Goal: Communication & Community: Connect with others

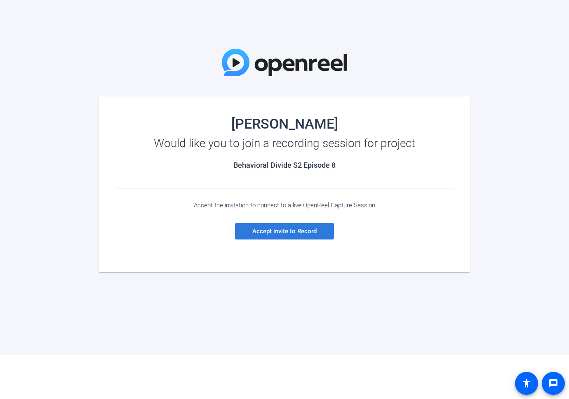
click at [284, 229] on span "Accept invite to Record" at bounding box center [284, 230] width 64 height 7
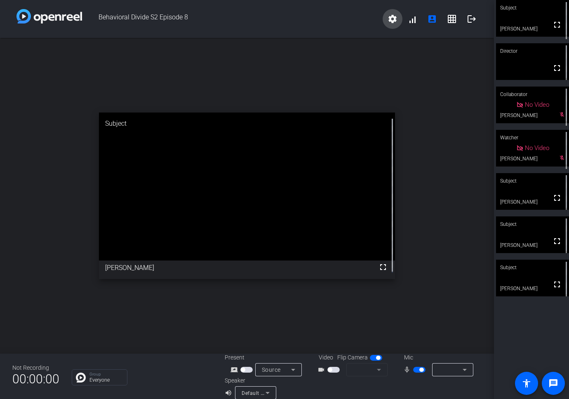
click at [387, 18] on mat-icon "settings" at bounding box center [392, 19] width 10 height 10
click at [344, 23] on div at bounding box center [284, 199] width 569 height 399
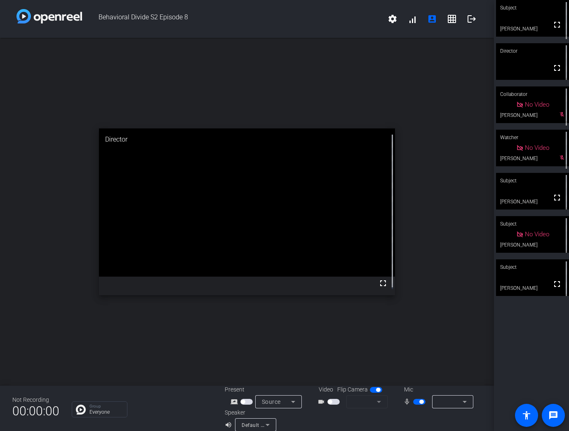
click at [333, 398] on span "button" at bounding box center [333, 402] width 12 height 6
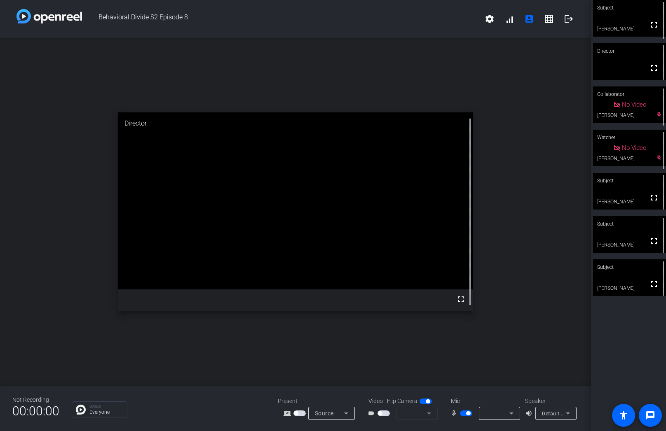
click at [431, 398] on mat-form-field at bounding box center [416, 413] width 41 height 13
click at [486, 18] on mat-icon "settings" at bounding box center [490, 19] width 10 height 10
click at [440, 20] on div at bounding box center [333, 215] width 666 height 431
click at [423, 398] on span "button" at bounding box center [425, 402] width 12 height 6
click at [428, 398] on span "button" at bounding box center [425, 402] width 12 height 6
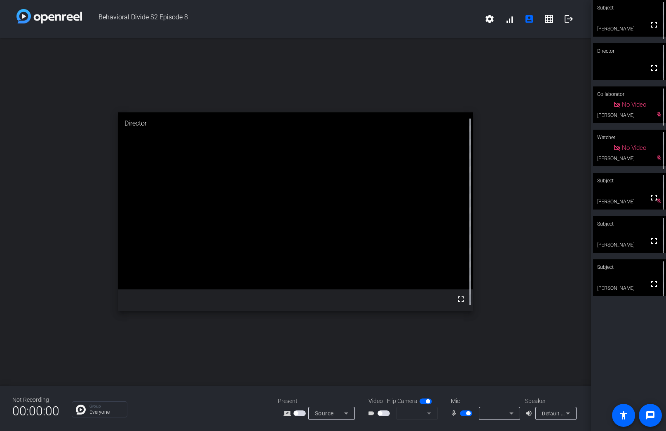
click at [428, 398] on mat-form-field at bounding box center [416, 413] width 41 height 13
click at [427, 398] on mat-form-field at bounding box center [416, 413] width 41 height 13
click at [512, 398] on icon at bounding box center [511, 414] width 4 height 2
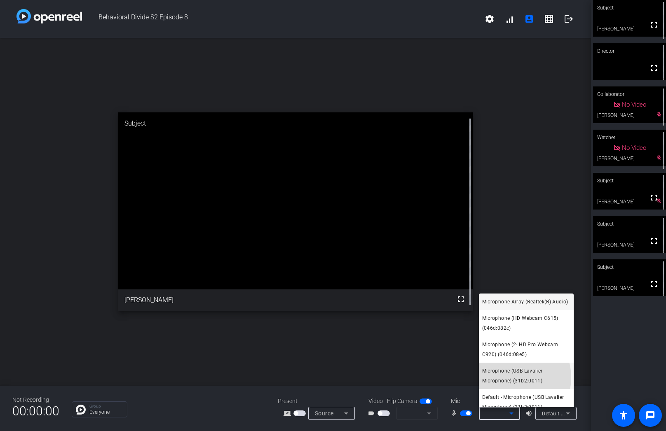
click at [510, 386] on span "Microphone (USB Lavalier Microphone) (31b2:0011)" at bounding box center [526, 376] width 88 height 20
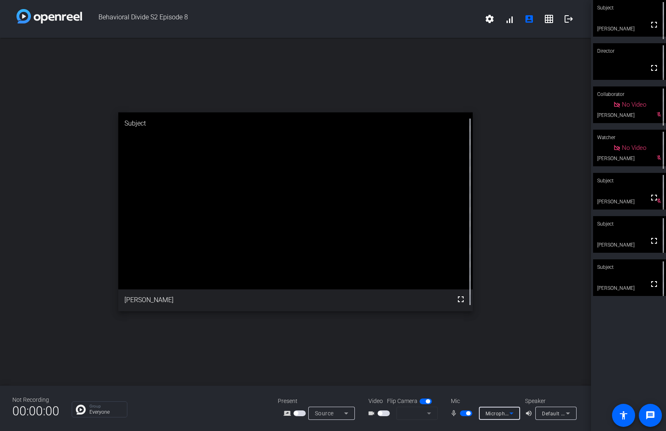
click at [568, 398] on icon at bounding box center [568, 414] width 10 height 10
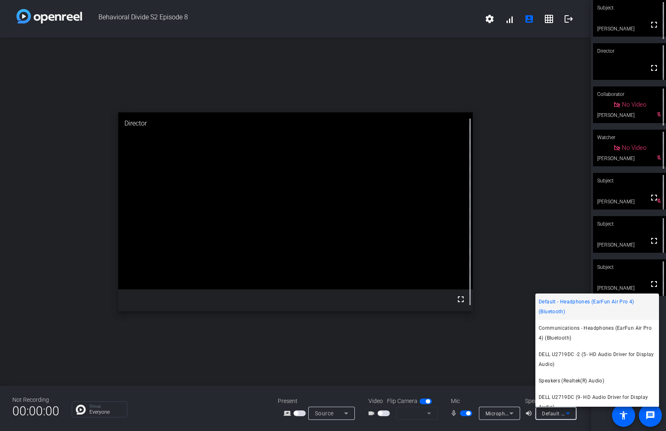
click at [426, 398] on div at bounding box center [333, 215] width 666 height 431
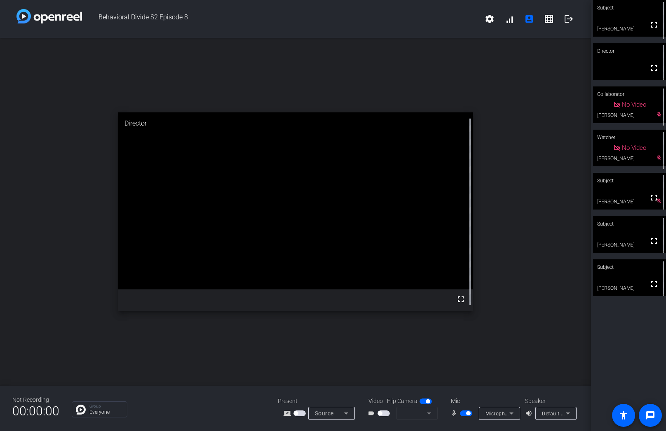
click at [430, 398] on mat-form-field at bounding box center [416, 413] width 41 height 13
click at [428, 398] on mat-form-field at bounding box center [416, 413] width 41 height 13
click at [512, 398] on icon at bounding box center [511, 414] width 10 height 10
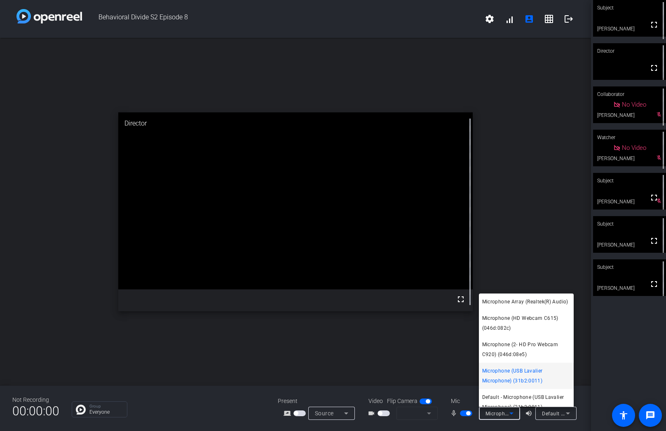
click at [508, 384] on span "Microphone (USB Lavalier Microphone) (31b2:0011)" at bounding box center [526, 376] width 88 height 20
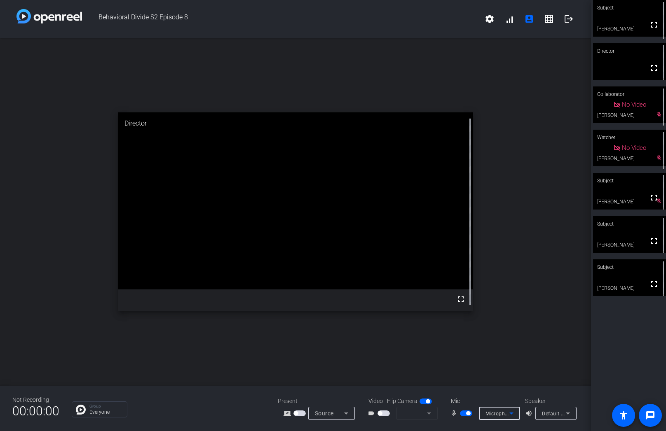
click at [568, 398] on icon at bounding box center [568, 414] width 10 height 10
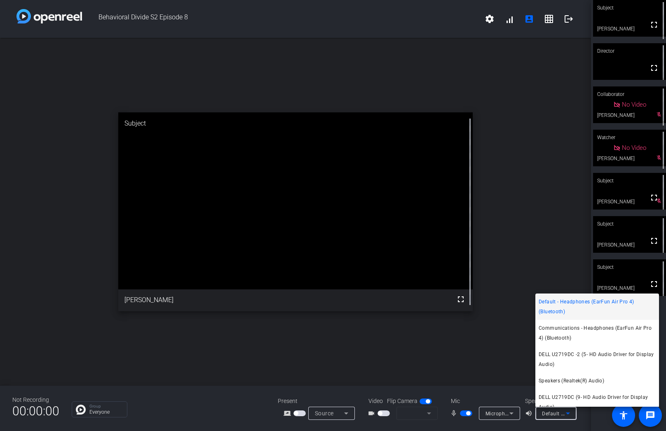
click at [568, 303] on span "Default - Headphones (EarFun Air Pro 4) (Bluetooth)" at bounding box center [597, 307] width 117 height 20
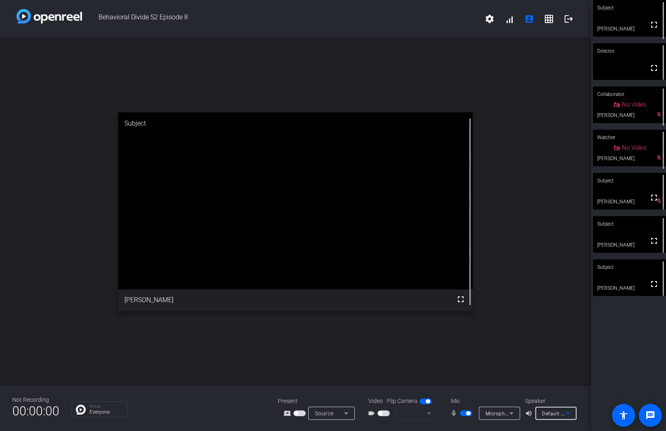
click at [429, 398] on mat-form-field at bounding box center [416, 413] width 41 height 13
click at [386, 398] on span "button" at bounding box center [383, 414] width 12 height 6
drag, startPoint x: 384, startPoint y: 412, endPoint x: 380, endPoint y: 412, distance: 4.5
click at [384, 398] on span "button" at bounding box center [383, 414] width 12 height 6
click at [376, 398] on mat-icon "videocam_outline" at bounding box center [373, 414] width 10 height 10
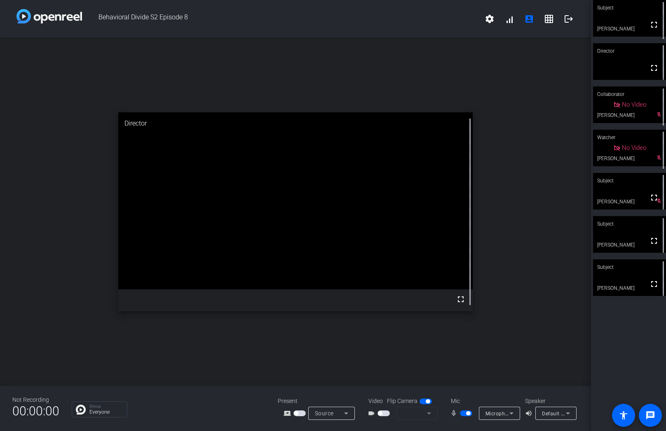
click at [386, 398] on span "button" at bounding box center [383, 414] width 12 height 6
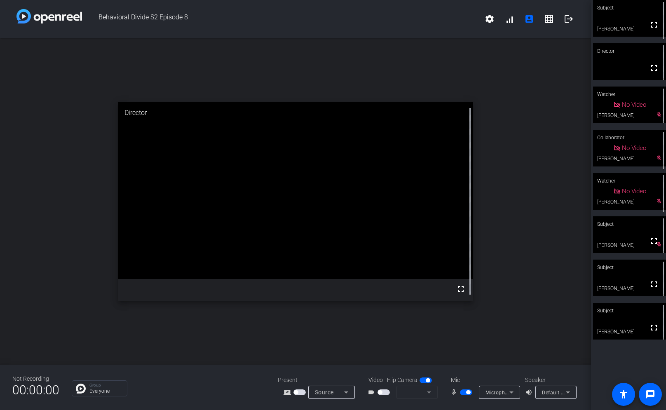
click at [428, 395] on mat-form-field at bounding box center [416, 392] width 41 height 13
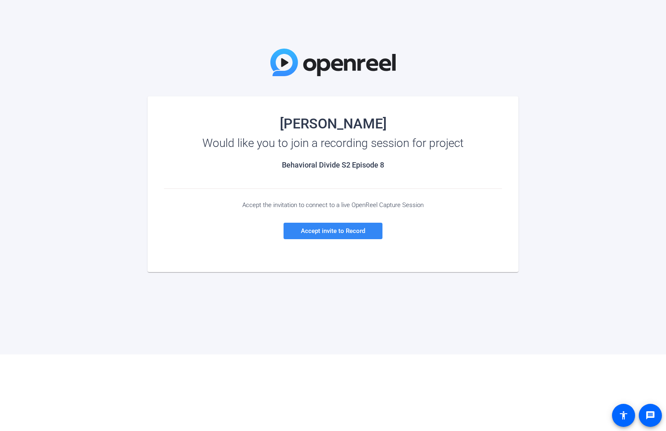
click at [324, 230] on span "Accept invite to Record" at bounding box center [333, 230] width 64 height 7
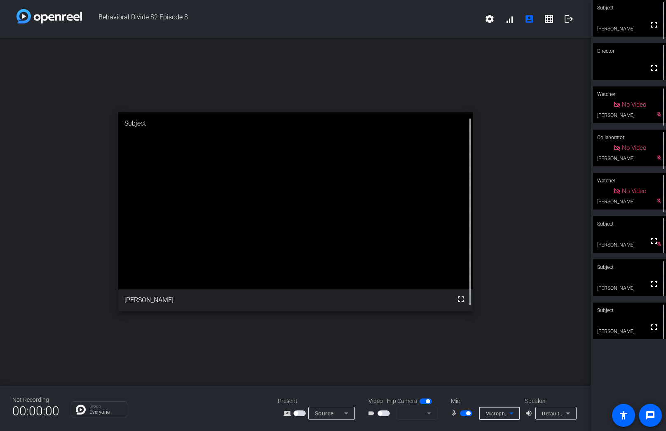
click at [515, 412] on icon at bounding box center [511, 414] width 10 height 10
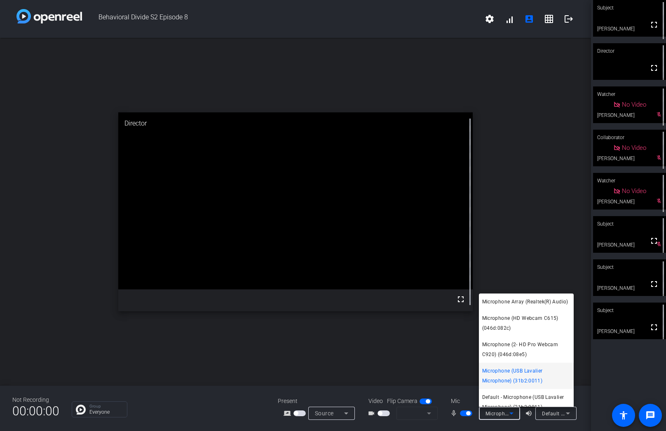
click at [522, 384] on span "Microphone (USB Lavalier Microphone) (31b2:0011)" at bounding box center [526, 376] width 88 height 20
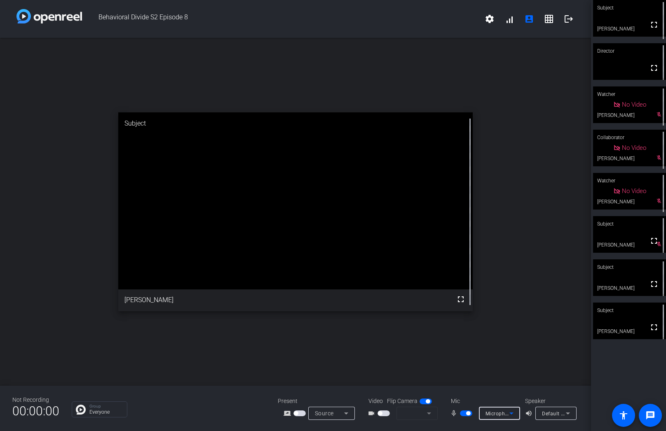
click at [568, 414] on icon at bounding box center [568, 414] width 4 height 2
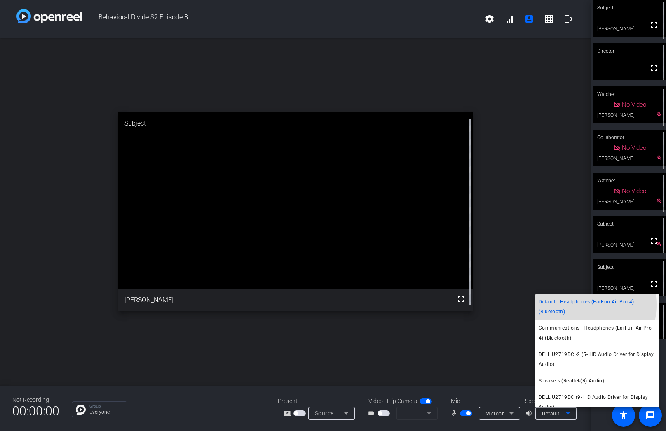
click at [575, 305] on span "Default - Headphones (EarFun Air Pro 4) (Bluetooth)" at bounding box center [597, 307] width 117 height 20
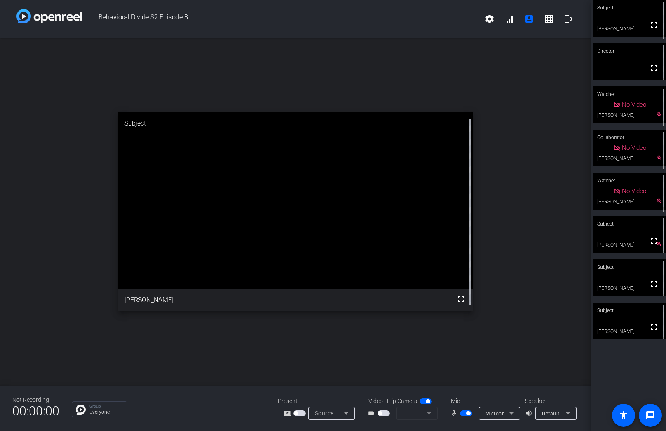
click at [426, 412] on mat-form-field at bounding box center [416, 413] width 41 height 13
click at [33, 70] on div "open_in_new Director fullscreen" at bounding box center [295, 212] width 591 height 348
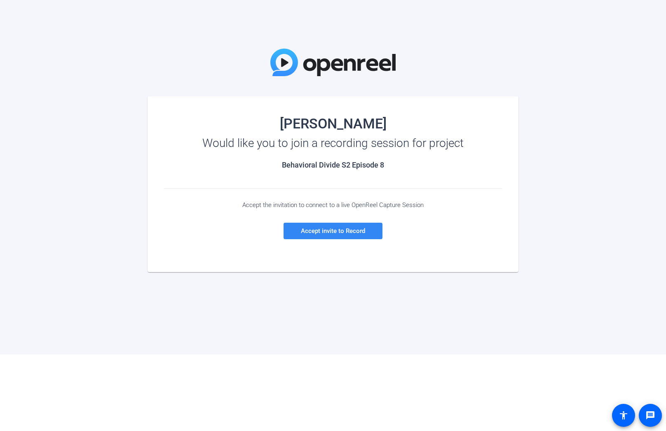
click at [330, 231] on span "Accept invite to Record" at bounding box center [333, 230] width 64 height 7
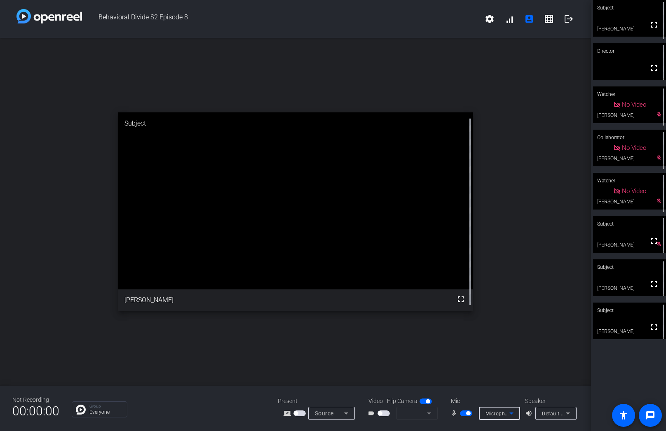
click at [513, 413] on icon at bounding box center [511, 414] width 10 height 10
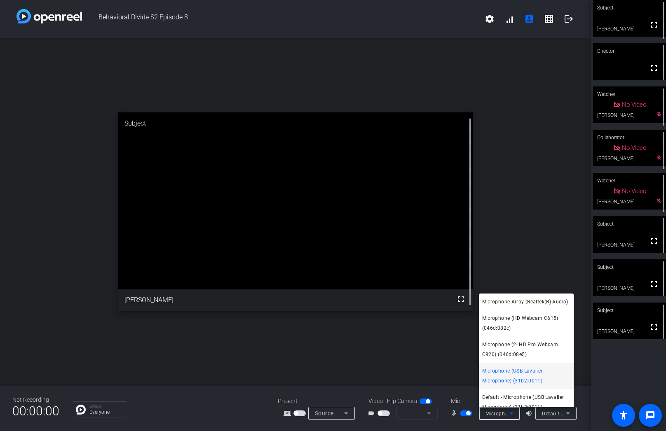
click at [516, 379] on span "Microphone (USB Lavalier Microphone) (31b2:0011)" at bounding box center [526, 376] width 88 height 20
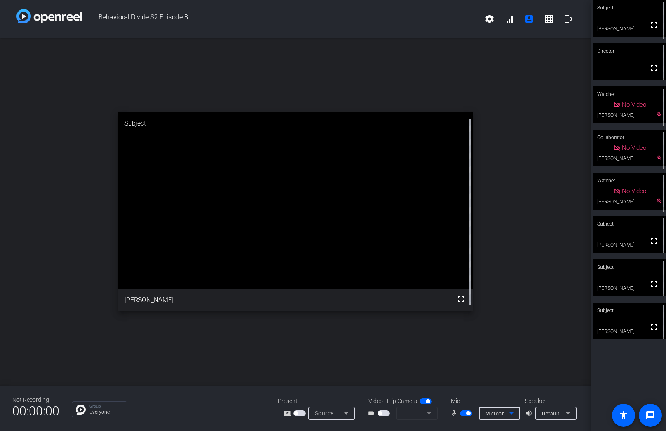
click at [570, 414] on icon at bounding box center [568, 414] width 10 height 10
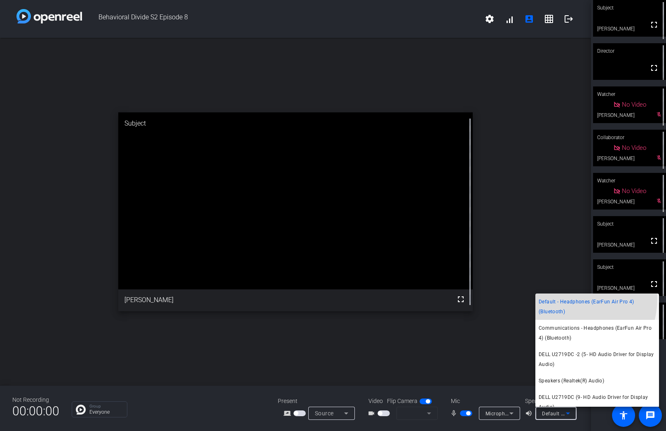
click at [560, 298] on span "Default - Headphones (EarFun Air Pro 4) (Bluetooth)" at bounding box center [597, 307] width 117 height 20
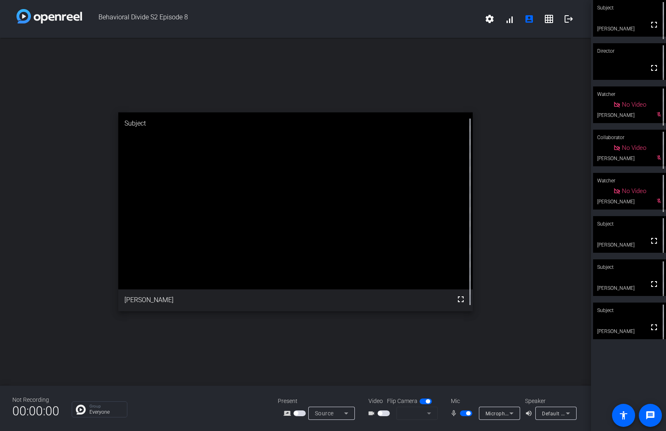
click at [429, 414] on mat-form-field at bounding box center [416, 413] width 41 height 13
click at [454, 74] on div "open_in_new Director fullscreen" at bounding box center [295, 212] width 591 height 348
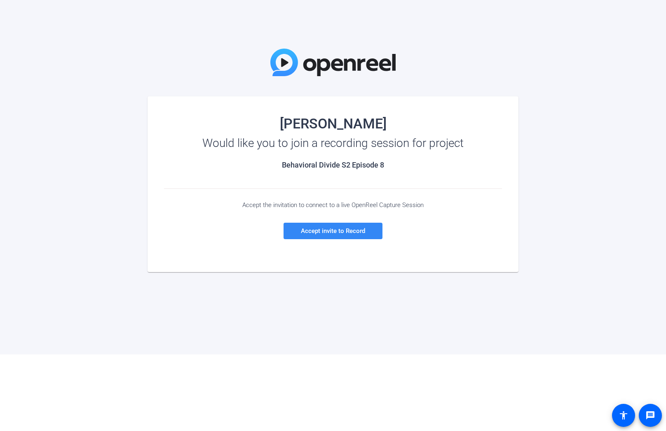
click at [339, 227] on span "Accept invite to Record" at bounding box center [333, 230] width 64 height 7
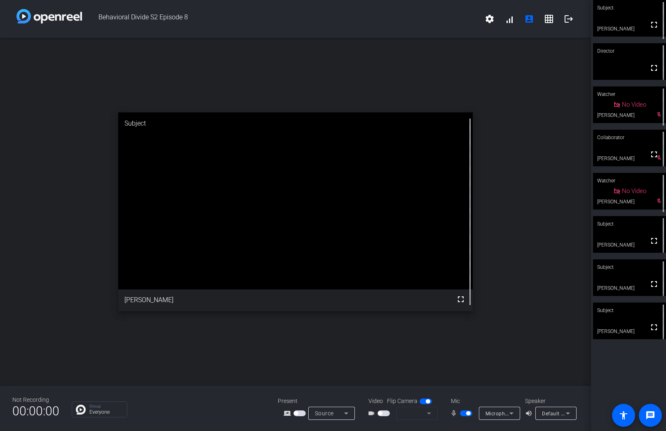
click at [443, 429] on div "Not Recording 00:00:00 Group Everyone Present screen_share_outline Source Video…" at bounding box center [295, 408] width 591 height 45
click at [426, 414] on mat-form-field at bounding box center [416, 413] width 41 height 13
click at [512, 412] on icon at bounding box center [511, 414] width 10 height 10
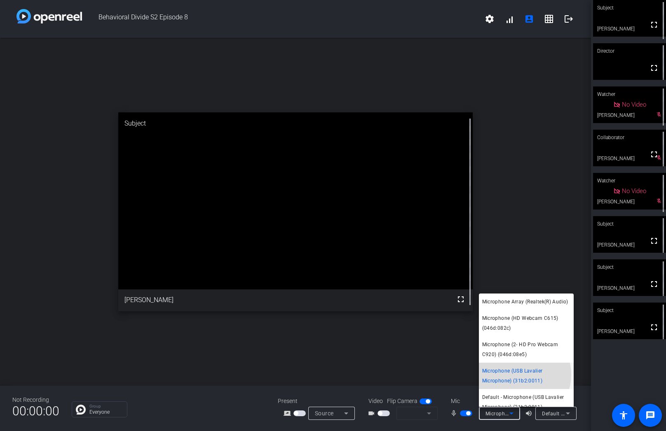
click at [517, 385] on span "Microphone (USB Lavalier Microphone) (31b2:0011)" at bounding box center [526, 376] width 88 height 20
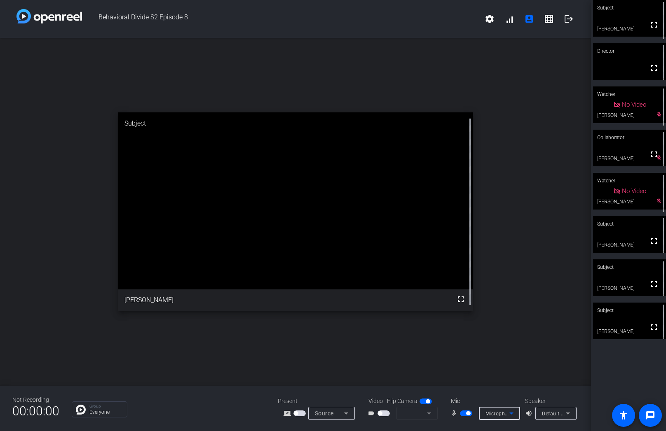
click at [570, 413] on icon at bounding box center [568, 414] width 10 height 10
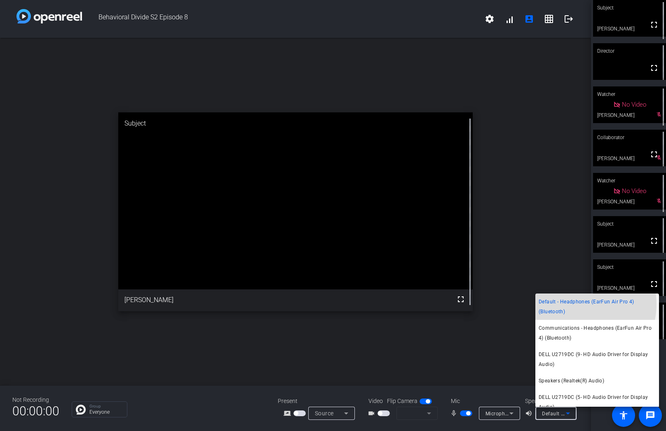
click at [578, 304] on span "Default - Headphones (EarFun Air Pro 4) (Bluetooth)" at bounding box center [597, 307] width 117 height 20
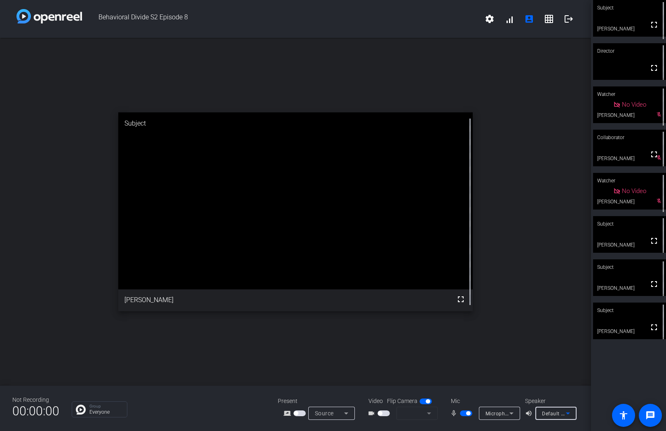
click at [428, 413] on mat-form-field at bounding box center [416, 413] width 41 height 13
click at [602, 258] on div "Subject fullscreen Ellen Peters Director fullscreen Watcher No Video Tracy Paxs…" at bounding box center [628, 215] width 75 height 431
click at [428, 415] on mat-form-field at bounding box center [416, 413] width 41 height 13
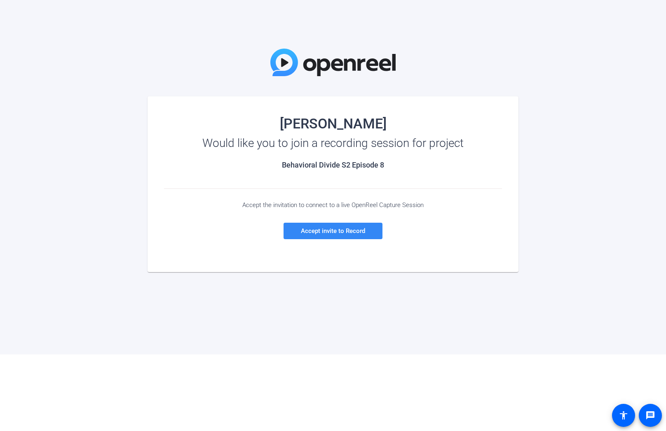
click at [330, 232] on span "Accept invite to Record" at bounding box center [333, 230] width 64 height 7
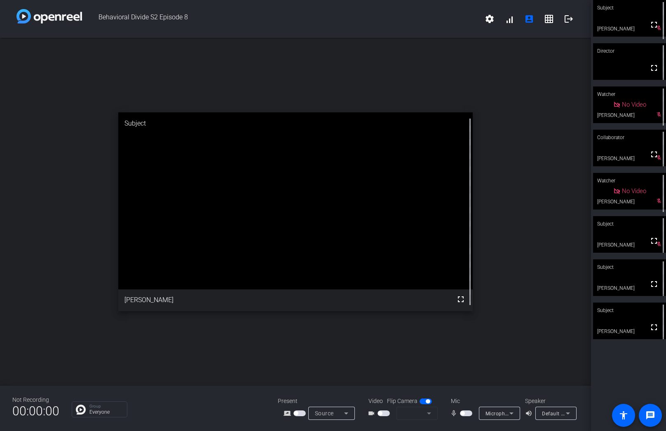
click at [429, 413] on mat-form-field at bounding box center [416, 413] width 41 height 13
click at [513, 413] on icon at bounding box center [511, 414] width 10 height 10
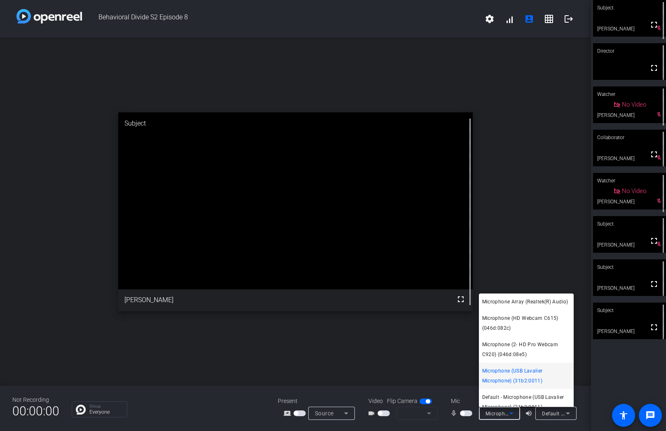
click at [569, 415] on div at bounding box center [333, 215] width 666 height 431
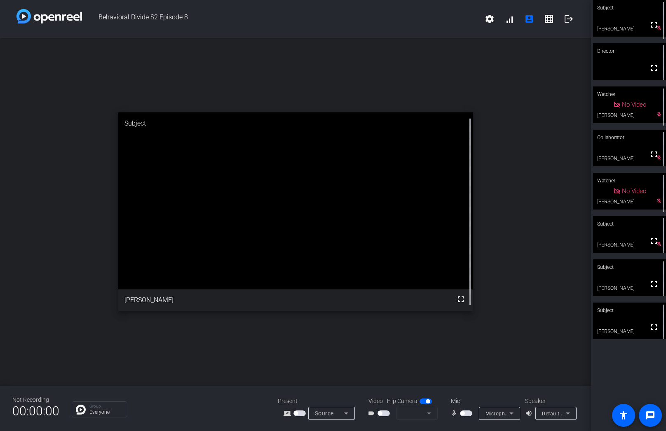
click at [569, 415] on icon at bounding box center [568, 414] width 10 height 10
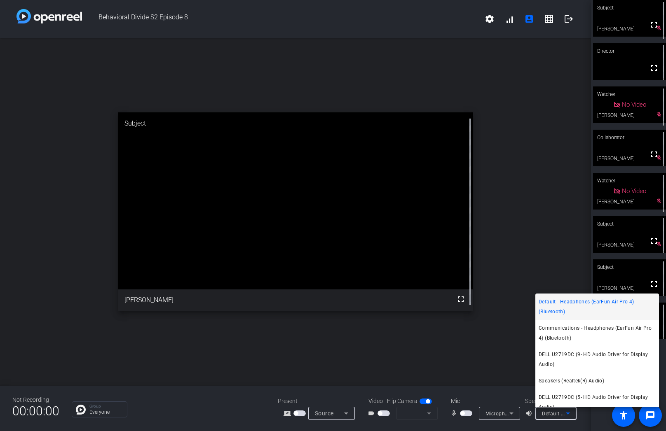
click at [569, 415] on div at bounding box center [333, 215] width 666 height 431
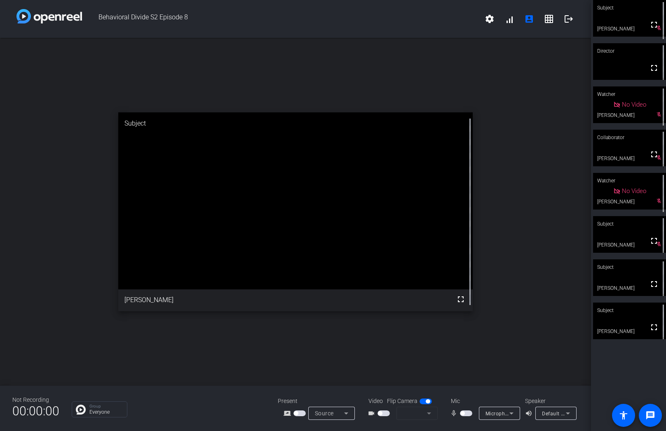
click at [429, 415] on mat-form-field at bounding box center [416, 413] width 41 height 13
click at [431, 414] on mat-form-field at bounding box center [416, 413] width 41 height 13
click at [384, 414] on span "button" at bounding box center [383, 414] width 12 height 6
click at [385, 413] on span "button" at bounding box center [383, 414] width 12 height 6
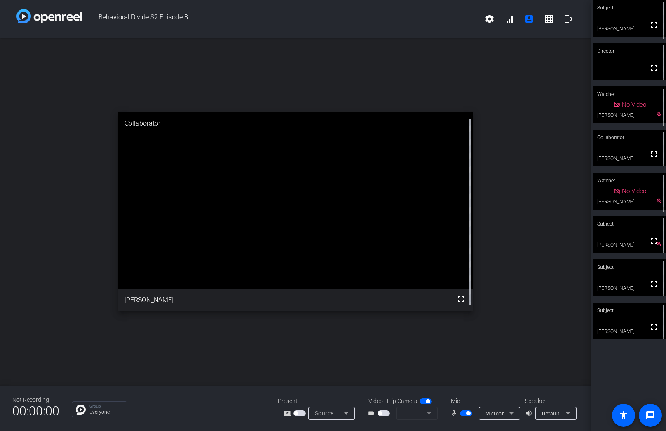
click at [385, 413] on span "button" at bounding box center [383, 414] width 12 height 6
click at [379, 412] on span "button" at bounding box center [380, 414] width 4 height 4
click at [387, 412] on span "button" at bounding box center [383, 414] width 12 height 6
click at [380, 412] on span "button" at bounding box center [380, 414] width 4 height 4
click at [428, 413] on mat-form-field at bounding box center [416, 413] width 41 height 13
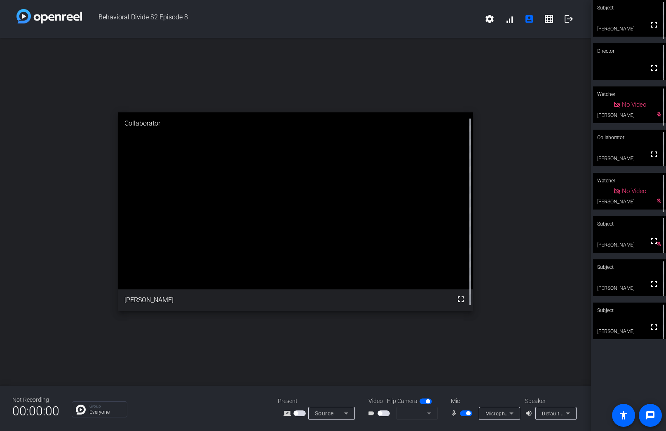
click at [428, 413] on mat-form-field at bounding box center [416, 413] width 41 height 13
click at [429, 412] on mat-form-field at bounding box center [416, 413] width 41 height 13
click at [430, 413] on mat-form-field at bounding box center [416, 413] width 41 height 13
click at [430, 412] on mat-form-field at bounding box center [416, 413] width 41 height 13
click at [429, 415] on mat-form-field at bounding box center [416, 413] width 41 height 13
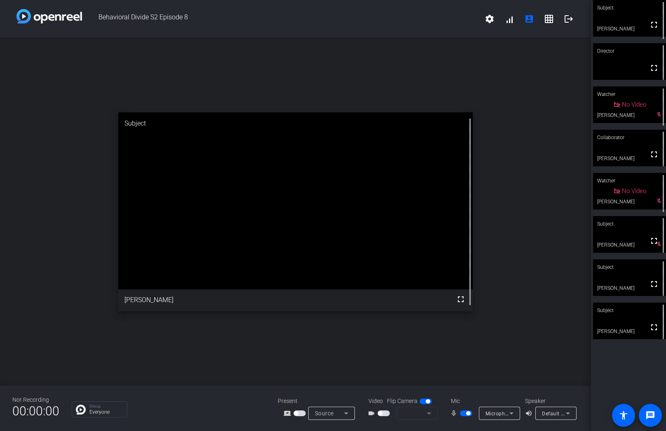
click at [429, 415] on mat-form-field at bounding box center [416, 413] width 41 height 13
click at [421, 401] on span "button" at bounding box center [425, 402] width 12 height 6
click at [385, 412] on span "button" at bounding box center [383, 414] width 12 height 6
click at [426, 415] on mat-form-field at bounding box center [416, 413] width 41 height 13
click at [348, 412] on icon at bounding box center [346, 414] width 10 height 10
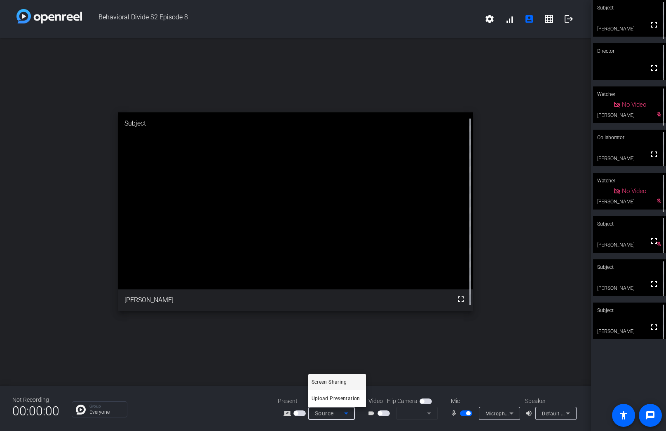
click at [229, 385] on div at bounding box center [333, 215] width 666 height 431
click at [284, 322] on div "open_in_new Subject fullscreen Hal Hershfield" at bounding box center [295, 212] width 591 height 348
click at [427, 402] on span "button" at bounding box center [425, 402] width 12 height 6
click at [424, 400] on span "button" at bounding box center [425, 402] width 12 height 6
click at [428, 402] on span "button" at bounding box center [425, 402] width 12 height 6
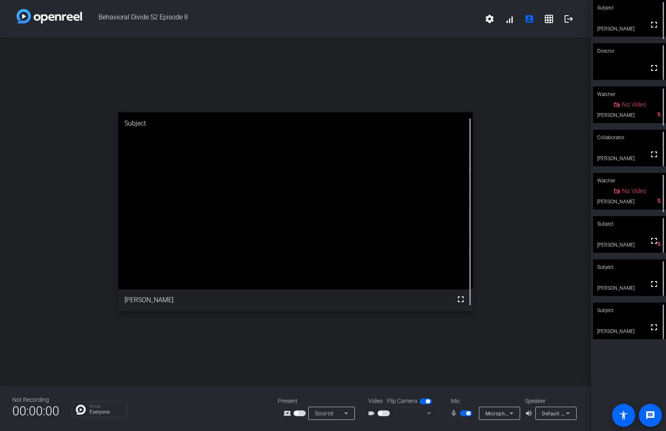
click at [427, 413] on mat-form-field at bounding box center [416, 413] width 41 height 13
click at [385, 411] on span "button" at bounding box center [383, 414] width 12 height 6
click at [428, 415] on mat-form-field at bounding box center [416, 413] width 41 height 13
click at [404, 339] on div "open_in_new Subject fullscreen Mark Meredith" at bounding box center [295, 212] width 591 height 348
click at [386, 414] on span "button" at bounding box center [383, 414] width 12 height 6
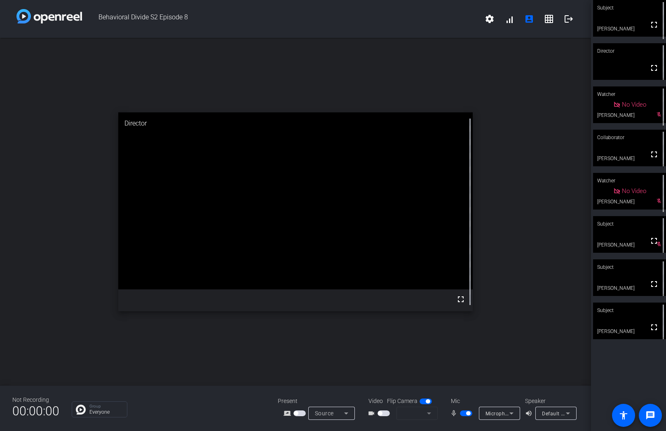
click at [431, 417] on mat-form-field at bounding box center [416, 413] width 41 height 13
click at [340, 335] on div "open_in_new Subject fullscreen Hal Hershfield" at bounding box center [295, 212] width 591 height 348
click at [77, 106] on div "open_in_new Director fullscreen" at bounding box center [295, 212] width 591 height 348
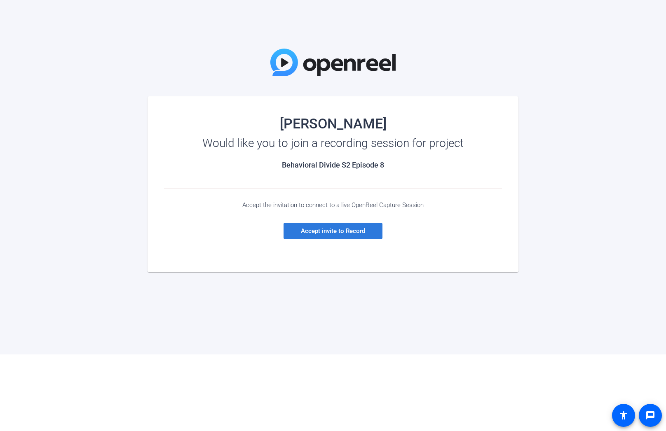
click at [303, 233] on span "Accept invite to Record" at bounding box center [333, 230] width 64 height 7
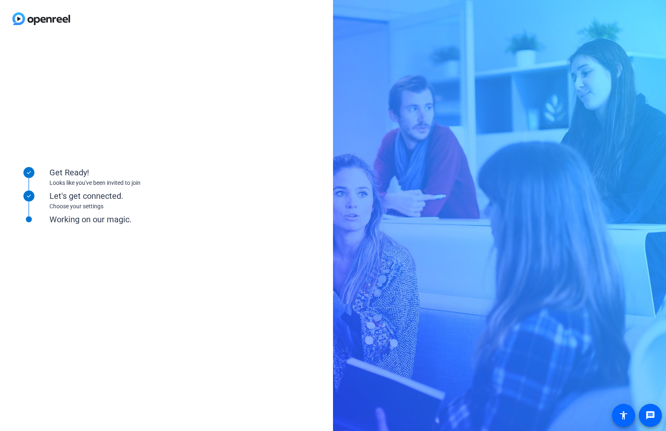
click at [86, 205] on div "Choose your settings" at bounding box center [131, 206] width 165 height 9
click at [90, 194] on div "Let's get connected." at bounding box center [131, 196] width 165 height 12
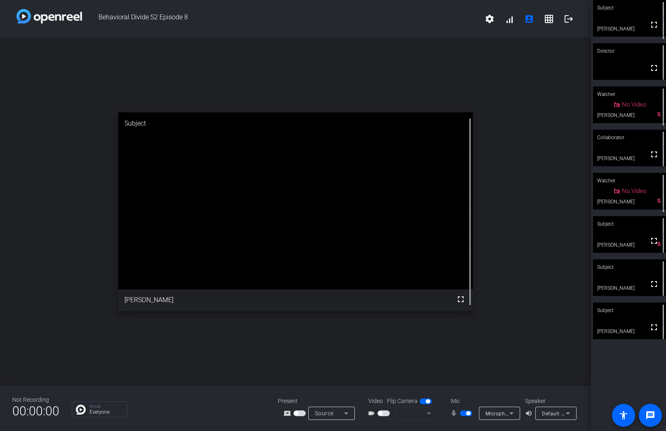
click at [428, 415] on mat-form-field at bounding box center [416, 413] width 41 height 13
click at [516, 411] on icon at bounding box center [511, 414] width 10 height 10
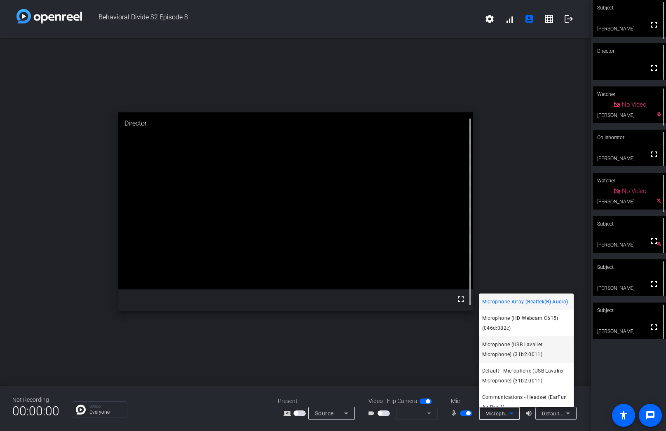
click at [534, 354] on span "Microphone (USB Lavalier Microphone) (31b2:0011)" at bounding box center [526, 350] width 88 height 20
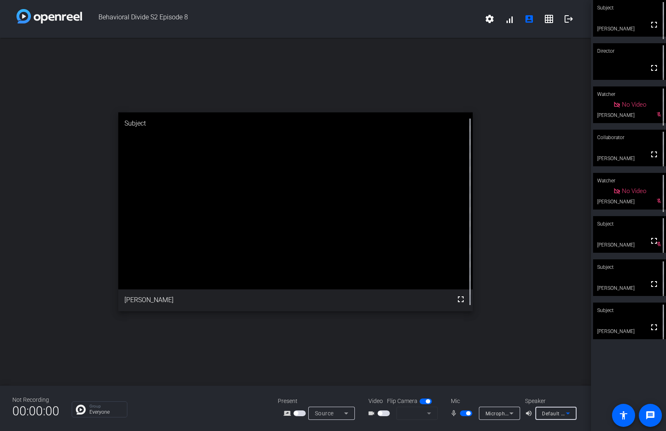
click at [572, 414] on icon at bounding box center [568, 414] width 10 height 10
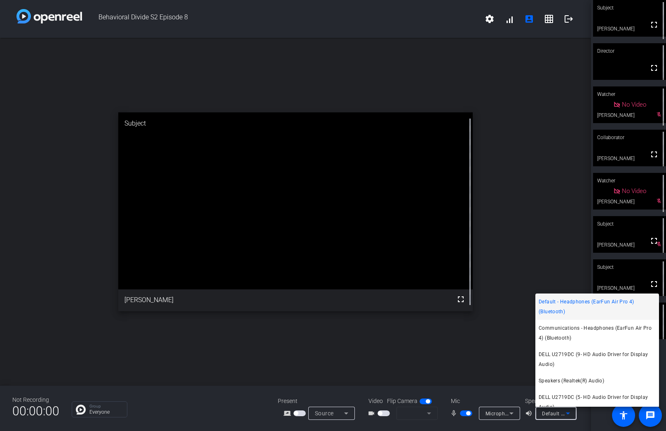
click at [571, 306] on span "Default - Headphones (EarFun Air Pro 4) (Bluetooth)" at bounding box center [597, 307] width 117 height 20
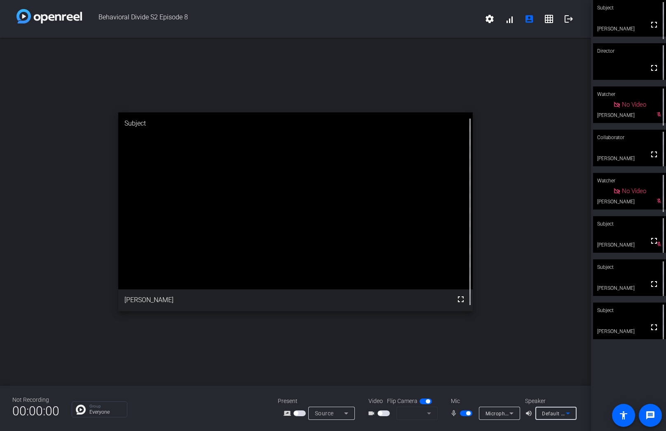
click at [420, 351] on div "open_in_new Subject fullscreen [PERSON_NAME]" at bounding box center [295, 212] width 591 height 348
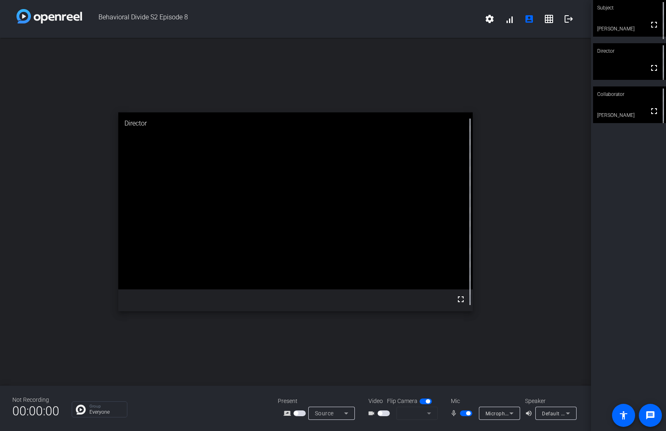
click at [230, 290] on video at bounding box center [295, 200] width 354 height 177
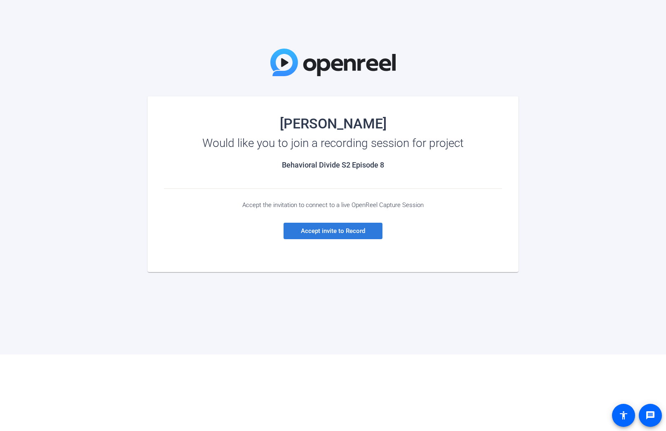
click at [330, 231] on span "Accept invite to Record" at bounding box center [333, 230] width 64 height 7
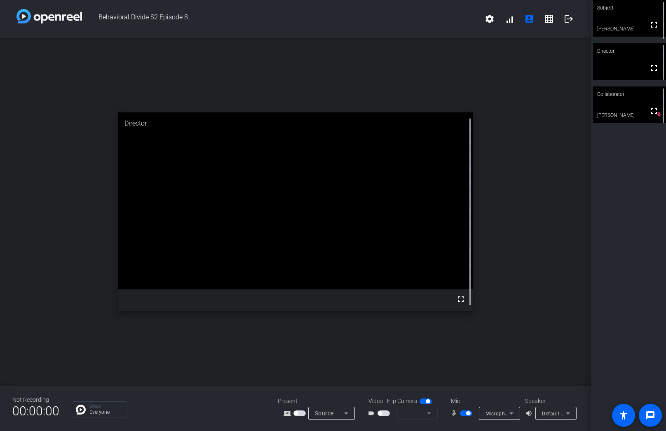
click at [389, 412] on span "button" at bounding box center [383, 414] width 12 height 6
click at [386, 413] on span "button" at bounding box center [383, 414] width 12 height 6
click at [428, 414] on mat-form-field at bounding box center [416, 413] width 41 height 13
click at [513, 413] on icon at bounding box center [511, 414] width 10 height 10
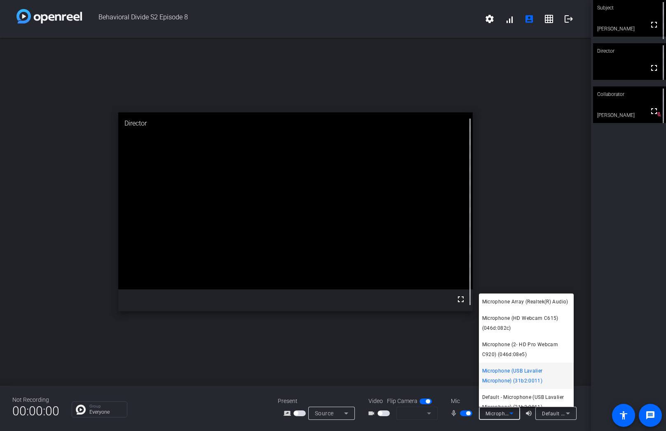
click at [513, 382] on span "Microphone (USB Lavalier Microphone) (31b2:0011)" at bounding box center [526, 376] width 88 height 20
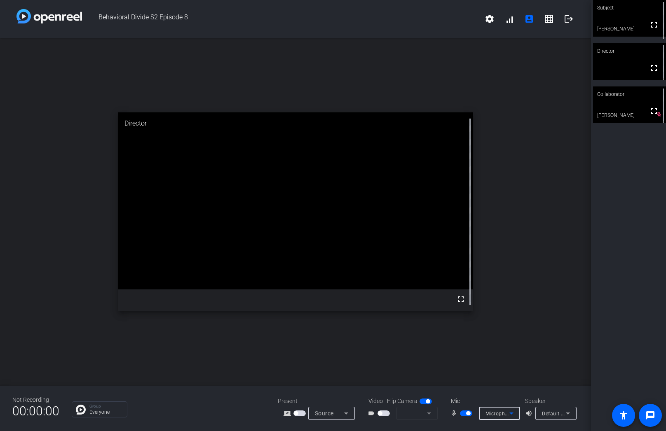
click at [570, 412] on icon at bounding box center [568, 414] width 10 height 10
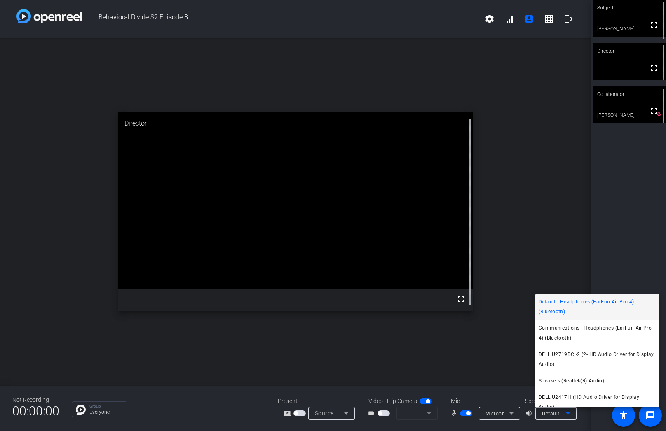
click at [574, 311] on span "Default - Headphones (EarFun Air Pro 4) (Bluetooth)" at bounding box center [597, 307] width 117 height 20
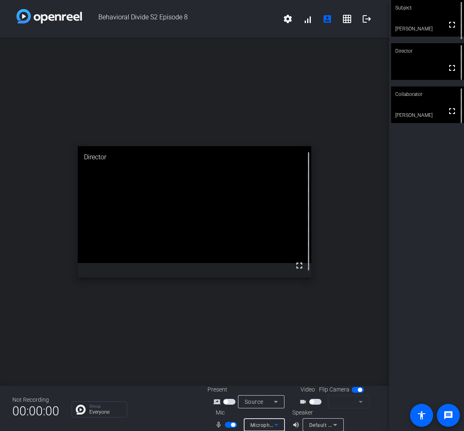
click at [279, 426] on icon at bounding box center [277, 425] width 10 height 10
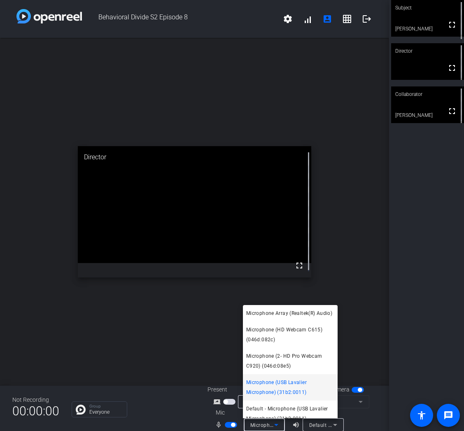
click at [279, 426] on div at bounding box center [232, 215] width 464 height 431
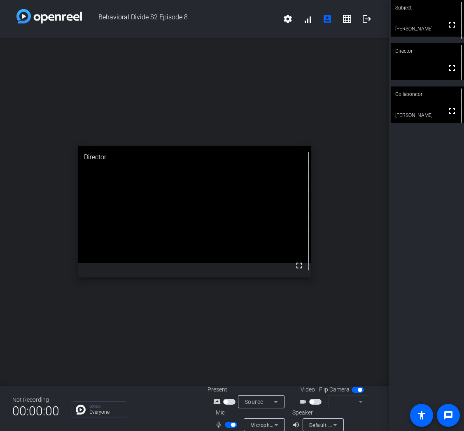
click at [230, 101] on div "open_in_new Director fullscreen" at bounding box center [194, 212] width 389 height 348
